Goal: Information Seeking & Learning: Learn about a topic

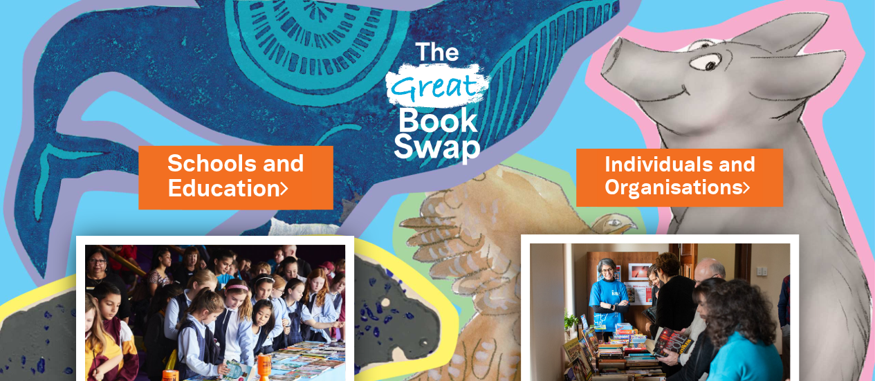
click at [215, 182] on link "Schools and Education" at bounding box center [235, 177] width 136 height 58
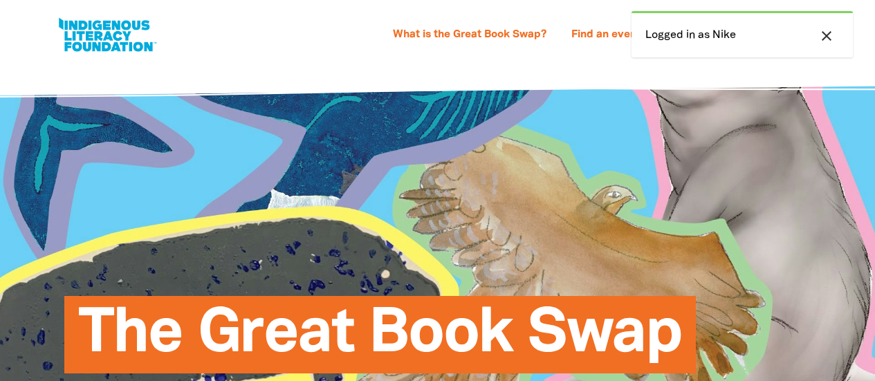
select select "primary-school"
click at [606, 39] on link "Find an event" at bounding box center [606, 35] width 86 height 22
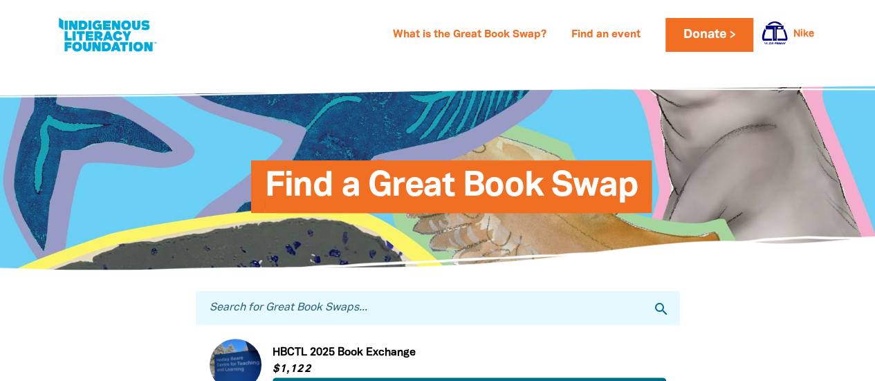
click at [258, 317] on input "Search for Great Book Swaps..." at bounding box center [438, 308] width 484 height 34
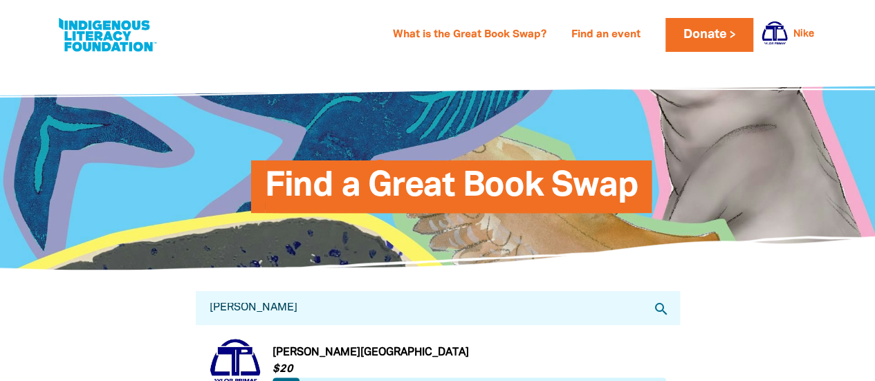
scroll to position [207, 0]
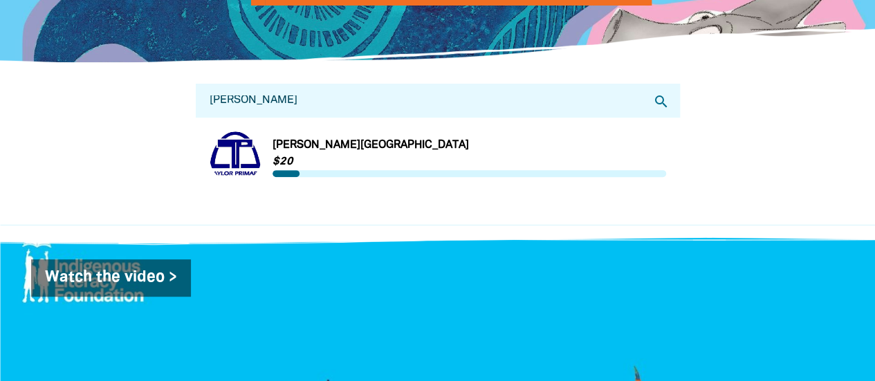
type input "[PERSON_NAME]"
click at [313, 142] on link "Link to [PERSON_NAME][GEOGRAPHIC_DATA]" at bounding box center [438, 157] width 456 height 52
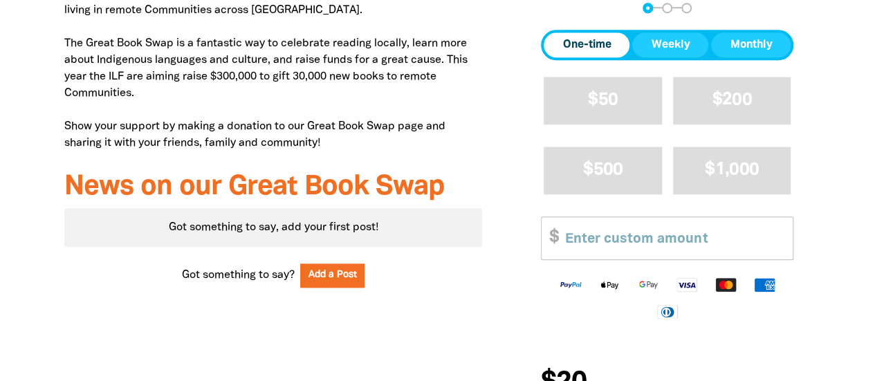
scroll to position [415, 0]
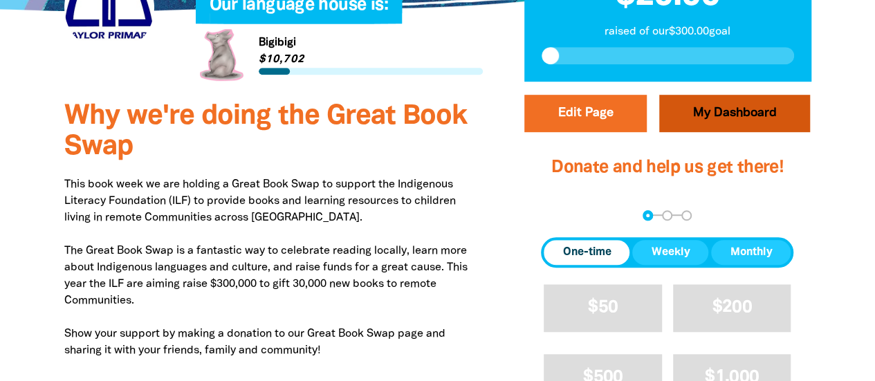
click at [715, 95] on link "My Dashboard" at bounding box center [734, 113] width 151 height 37
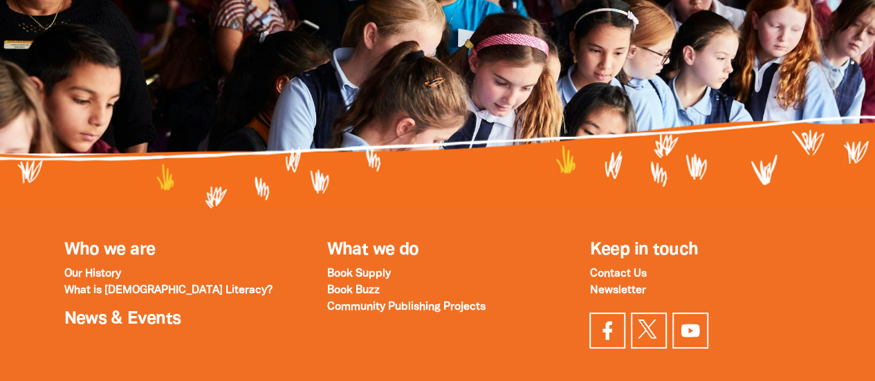
scroll to position [1452, 0]
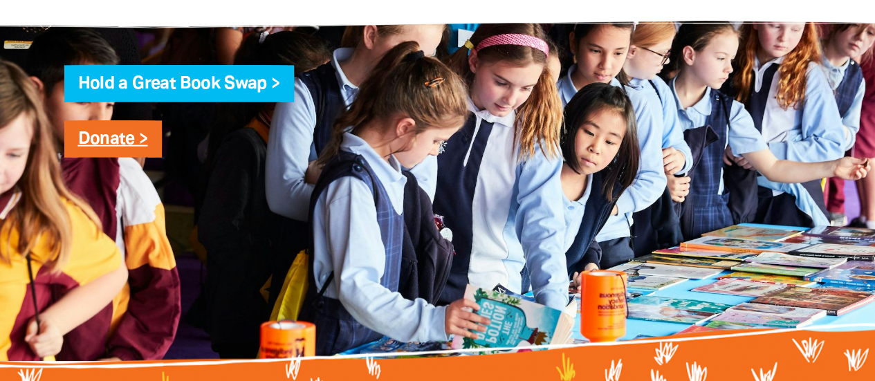
click at [103, 146] on link "Donate >" at bounding box center [113, 139] width 70 height 16
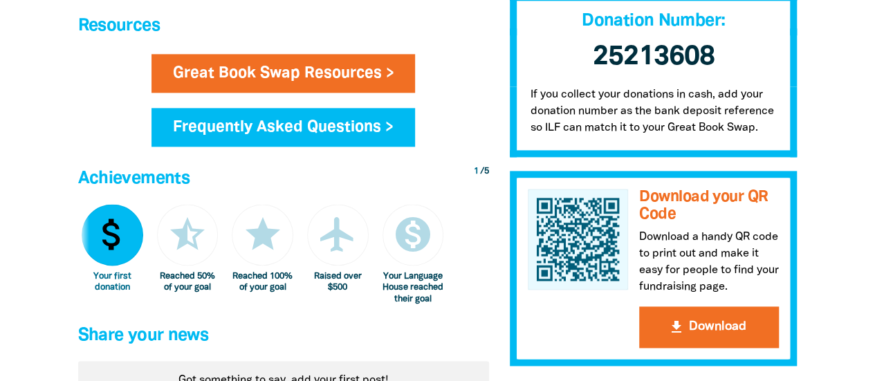
scroll to position [622, 0]
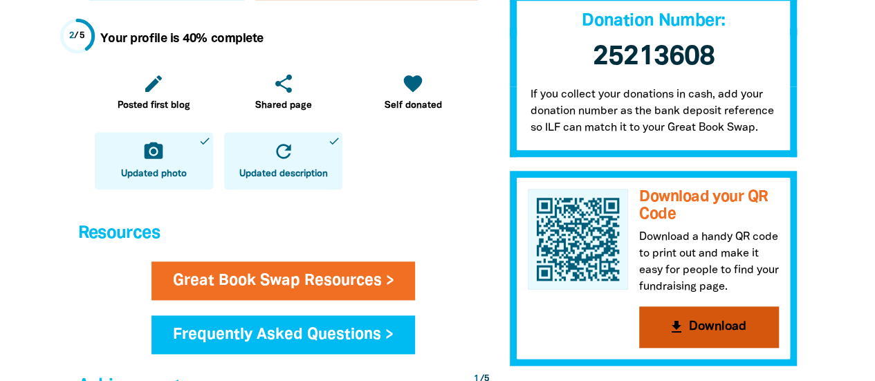
click at [698, 324] on button "get_app Download" at bounding box center [709, 326] width 140 height 41
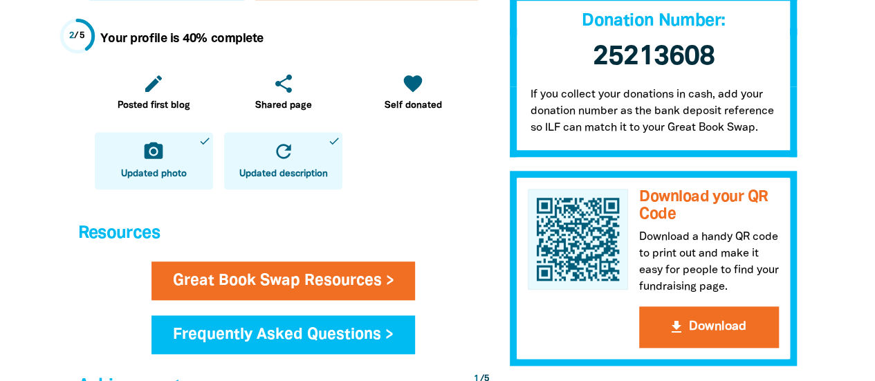
click at [465, 190] on div "Your profile is 40% complete edit Posted first blog share Shared page favorite …" at bounding box center [283, 108] width 411 height 195
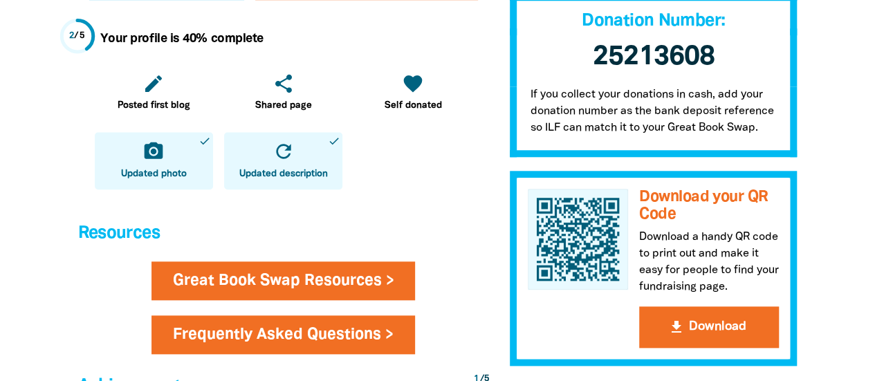
click at [358, 340] on link "Frequently Asked Questions >" at bounding box center [282, 334] width 263 height 39
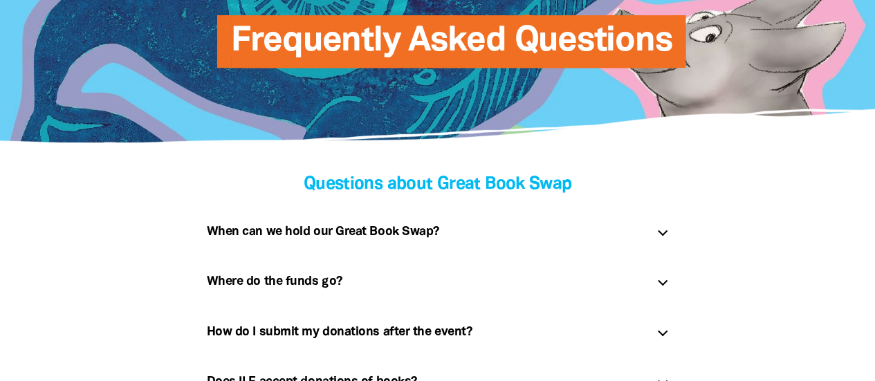
scroll to position [415, 0]
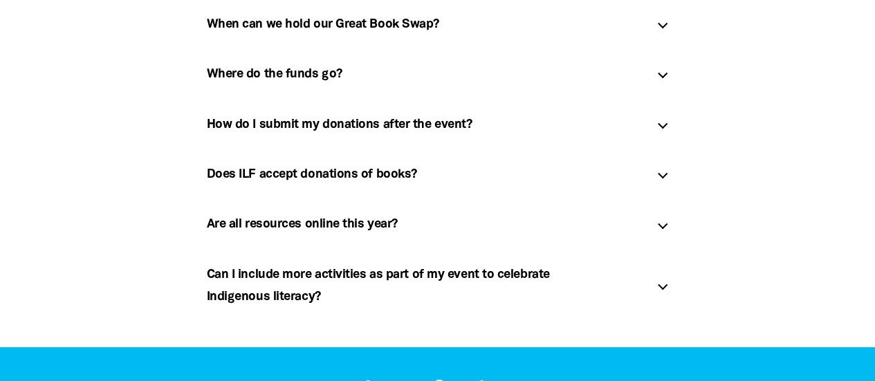
click at [660, 127] on div at bounding box center [662, 124] width 10 height 10
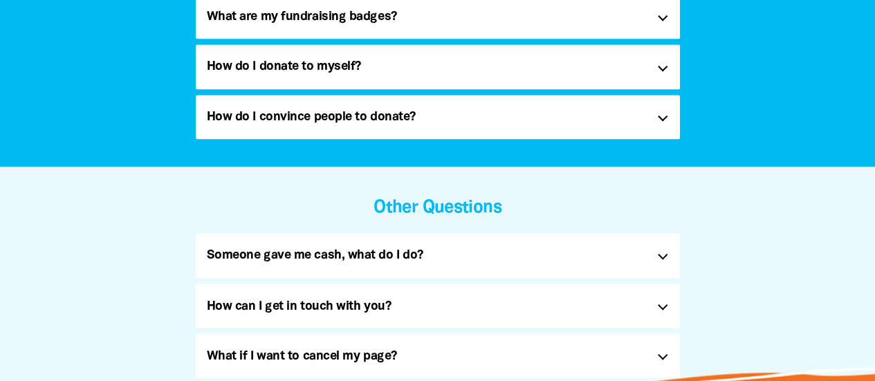
scroll to position [1245, 0]
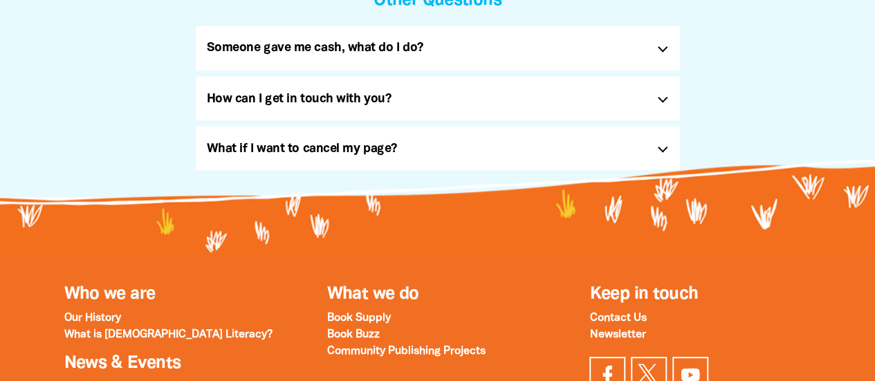
click at [664, 49] on div at bounding box center [662, 47] width 10 height 10
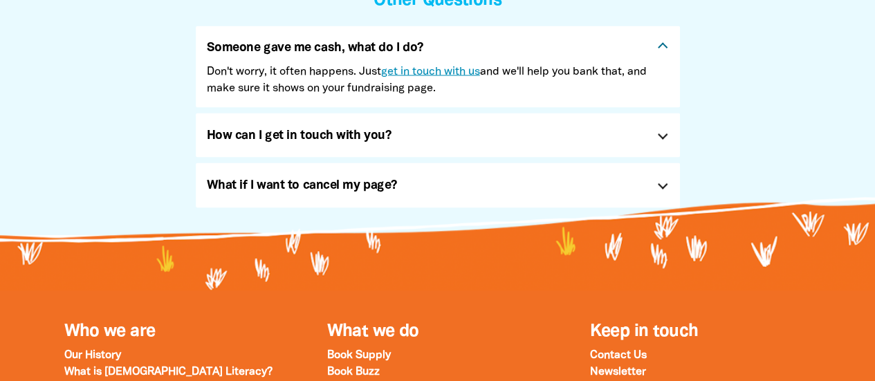
click at [441, 68] on link "get in touch with us" at bounding box center [430, 71] width 99 height 10
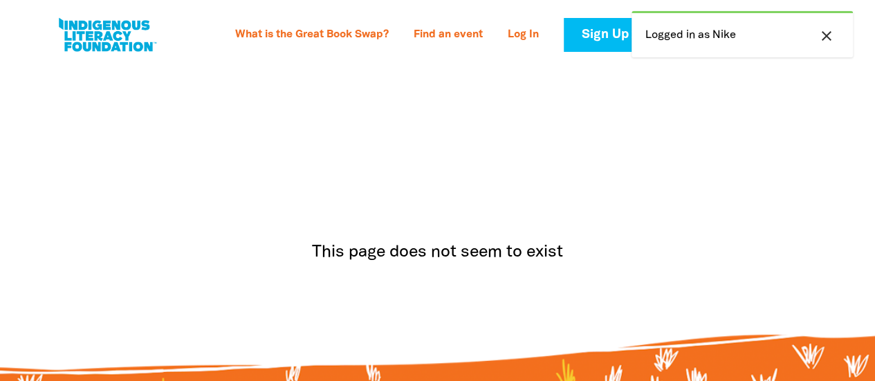
click at [830, 36] on icon "close" at bounding box center [826, 36] width 17 height 17
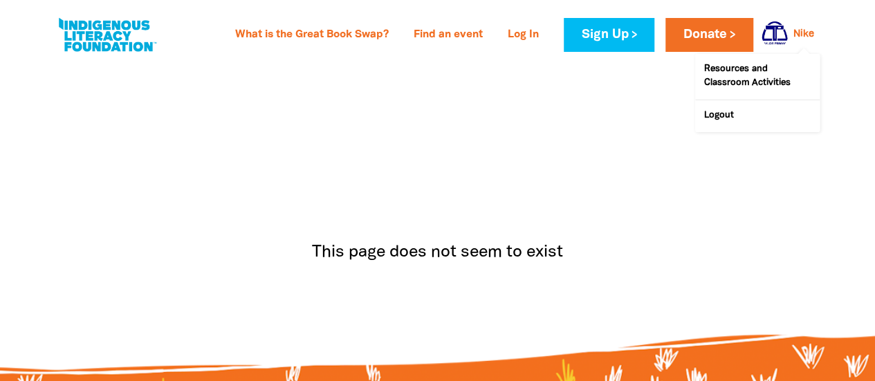
click at [808, 33] on link "Nike" at bounding box center [803, 35] width 21 height 10
click at [728, 69] on link "Resources and Classroom Activities" at bounding box center [757, 77] width 124 height 46
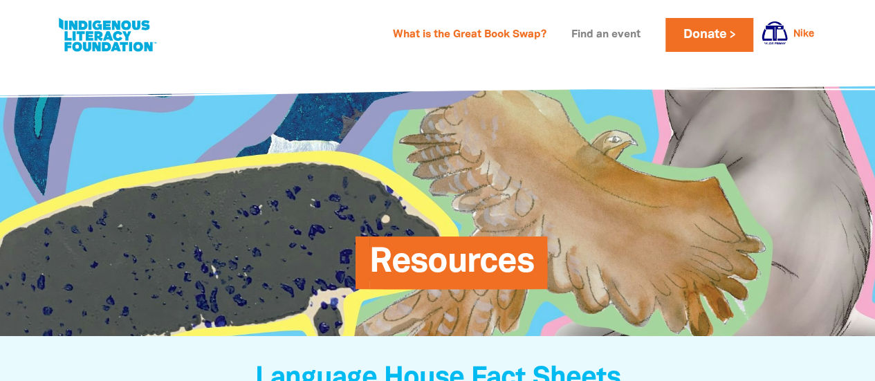
click at [584, 37] on link "Find an event" at bounding box center [606, 35] width 86 height 22
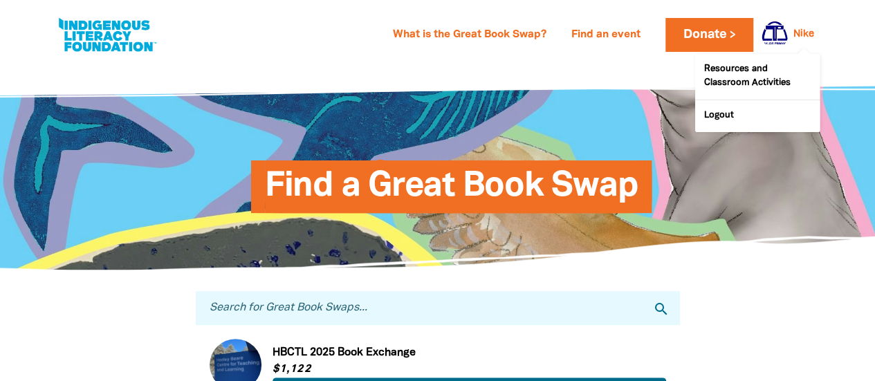
click at [786, 28] on div at bounding box center [770, 34] width 33 height 33
click at [739, 76] on link "Resources and Classroom Activities" at bounding box center [757, 77] width 124 height 46
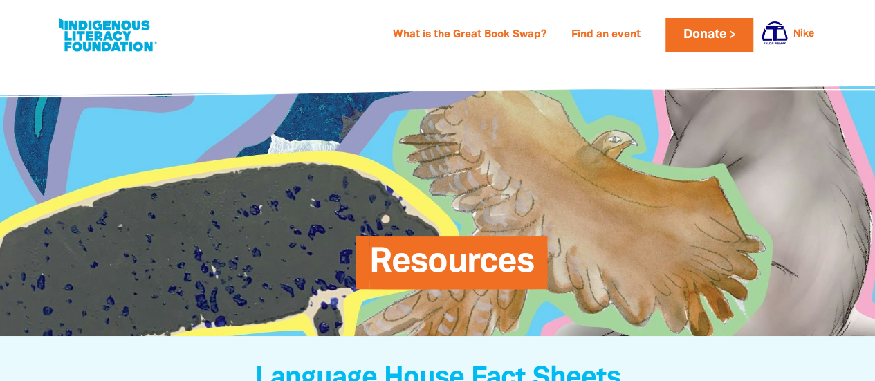
click at [456, 259] on span "Resources" at bounding box center [451, 268] width 165 height 42
click at [592, 35] on link "Find an event" at bounding box center [606, 35] width 86 height 22
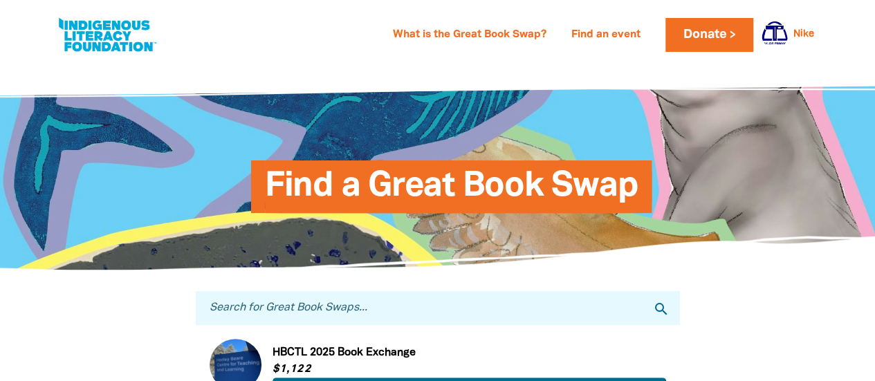
click at [288, 315] on input "Search for Great Book Swaps..." at bounding box center [438, 308] width 484 height 34
type input "taylor"
click at [654, 311] on icon "search" at bounding box center [661, 309] width 17 height 17
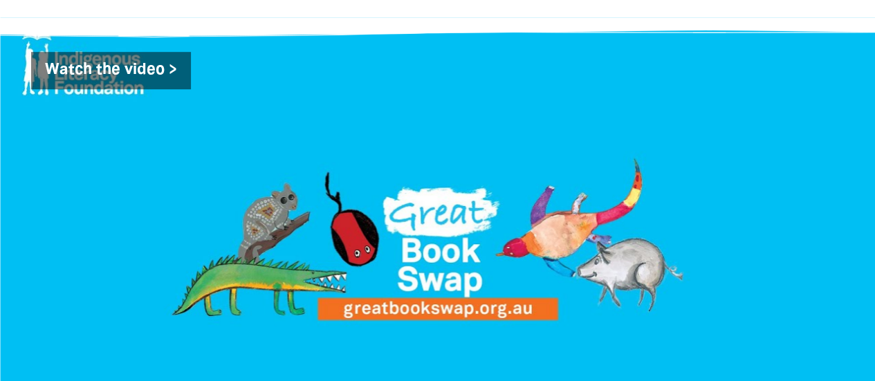
scroll to position [207, 0]
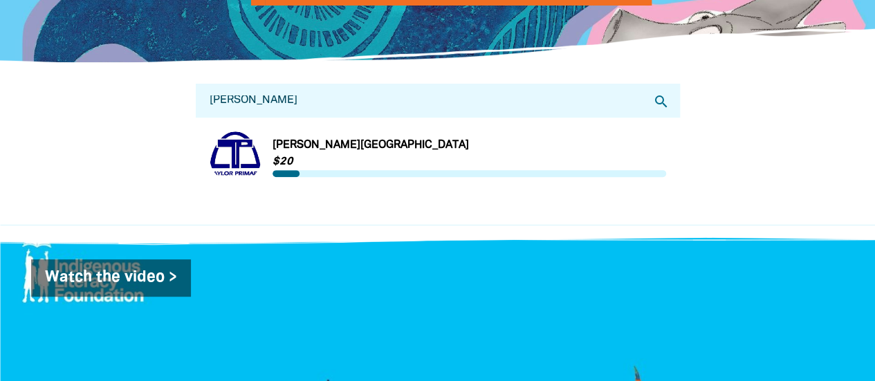
click at [292, 154] on link "Link to Taylor Primary School" at bounding box center [438, 157] width 456 height 52
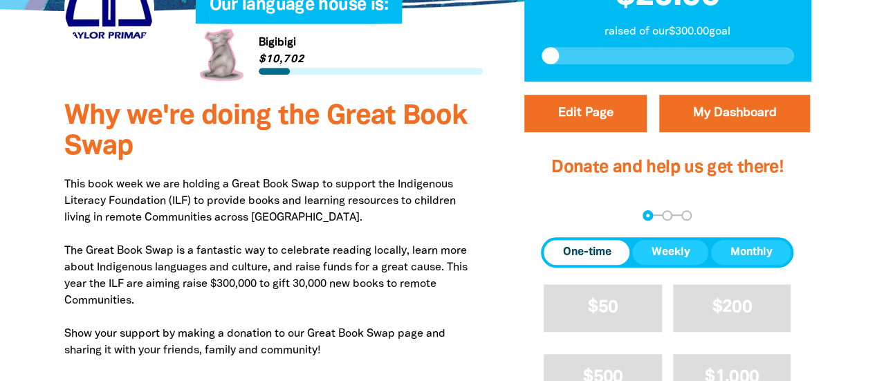
scroll to position [207, 0]
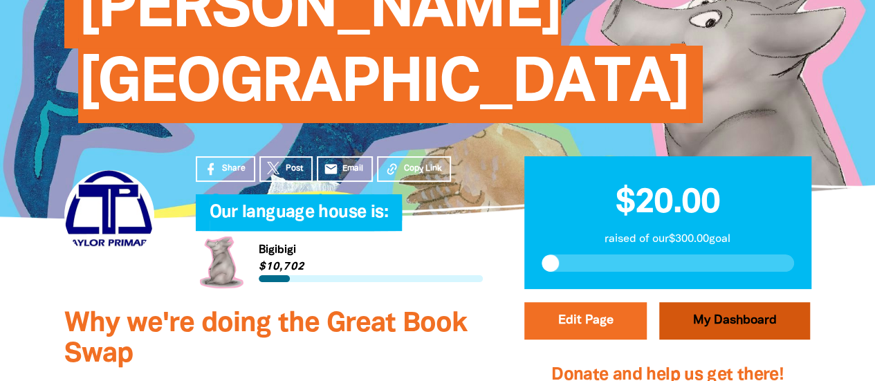
click at [721, 302] on link "My Dashboard" at bounding box center [734, 320] width 151 height 37
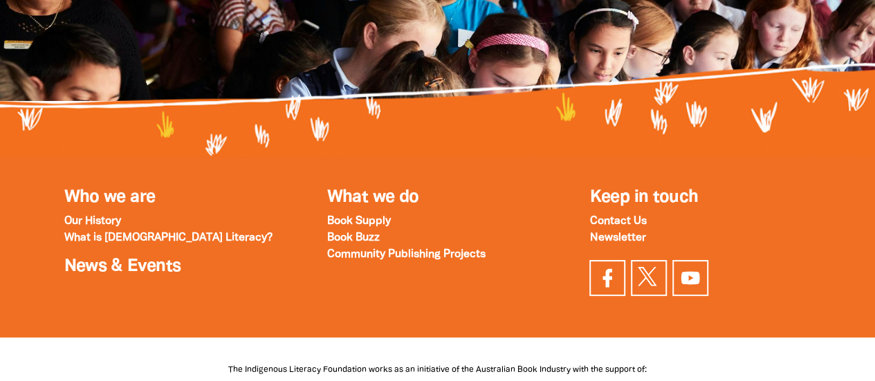
scroll to position [1505, 0]
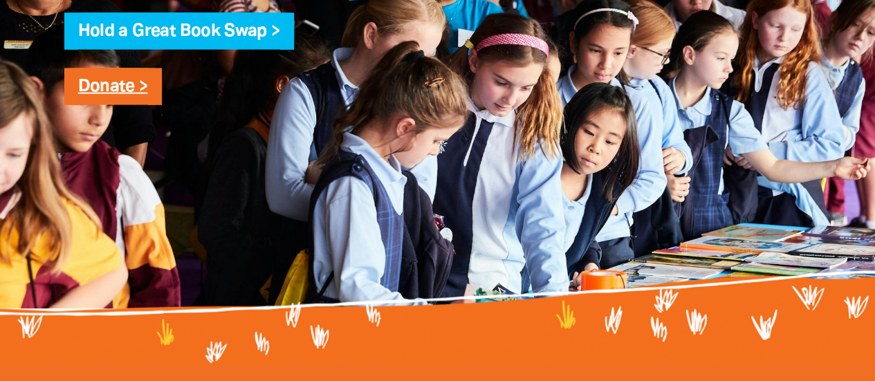
click at [133, 95] on link "Donate >" at bounding box center [113, 87] width 70 height 16
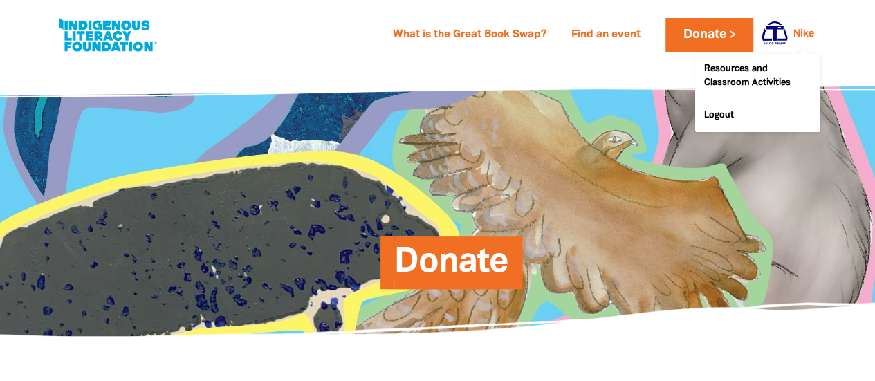
click at [797, 30] on link "Nike" at bounding box center [803, 35] width 21 height 10
click at [743, 77] on link "Resources and Classroom Activities" at bounding box center [757, 77] width 124 height 46
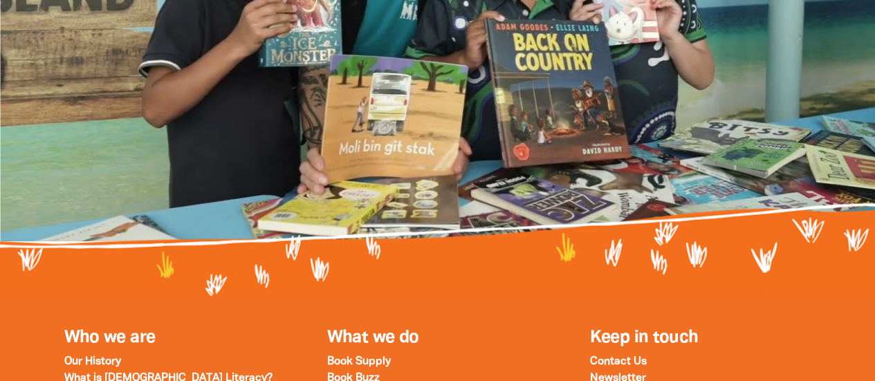
scroll to position [4772, 0]
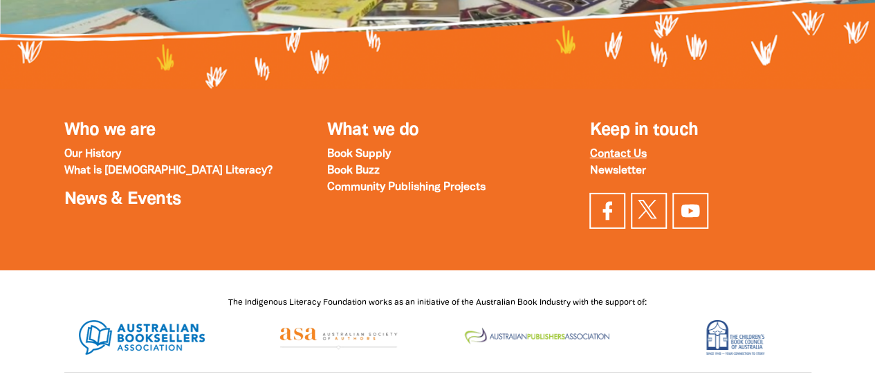
click at [609, 149] on strong "Contact Us" at bounding box center [617, 154] width 57 height 10
